Goal: Subscribe to service/newsletter

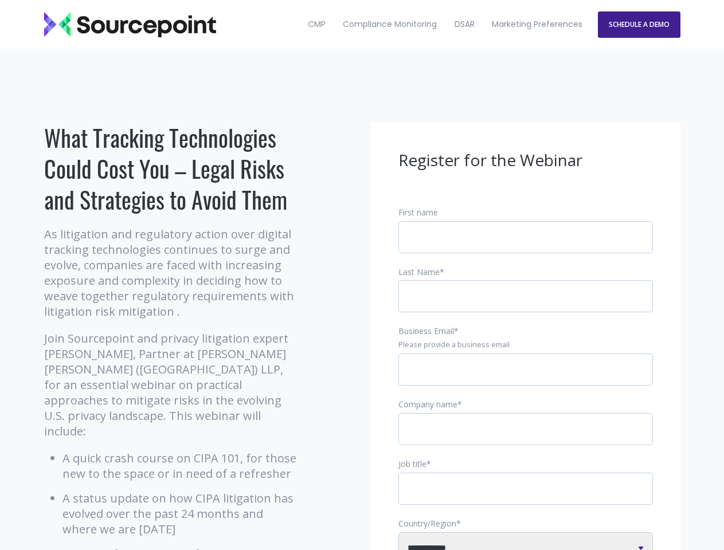
click at [526, 379] on input "Business Email *" at bounding box center [526, 370] width 255 height 32
